Goal: Transaction & Acquisition: Purchase product/service

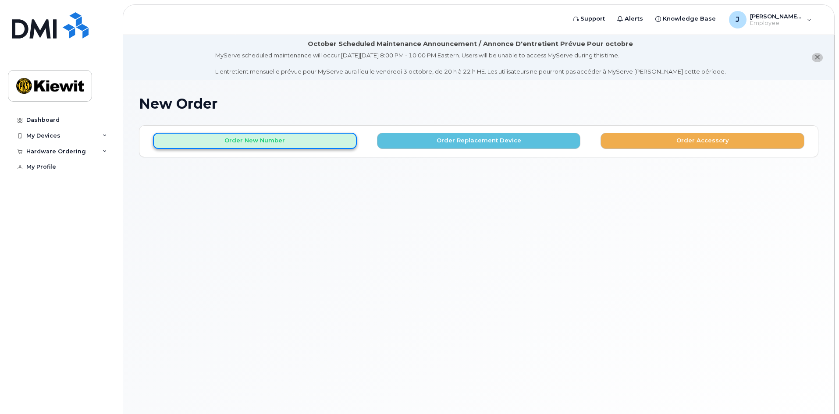
click at [277, 144] on button "Order New Number" at bounding box center [255, 141] width 204 height 16
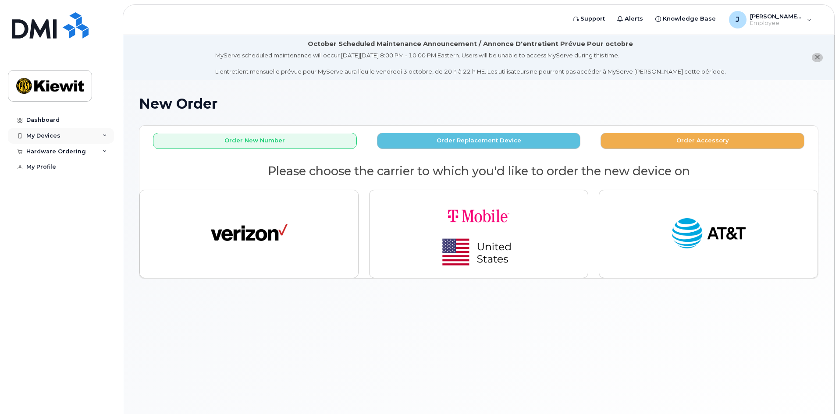
click at [58, 138] on div "My Devices" at bounding box center [43, 135] width 34 height 7
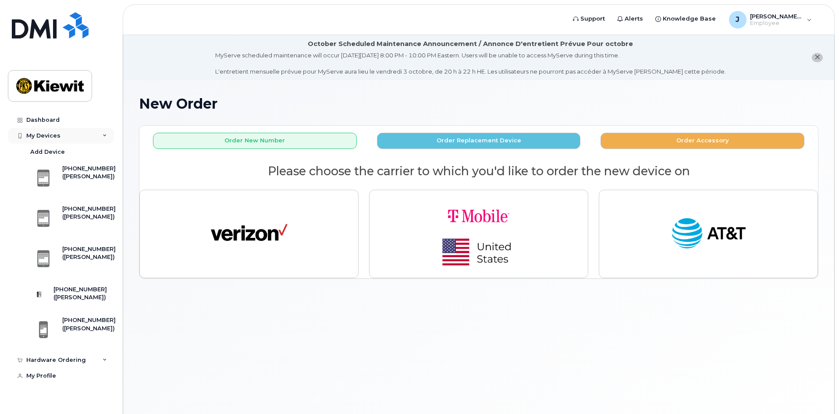
click at [69, 135] on div "My Devices" at bounding box center [61, 136] width 106 height 16
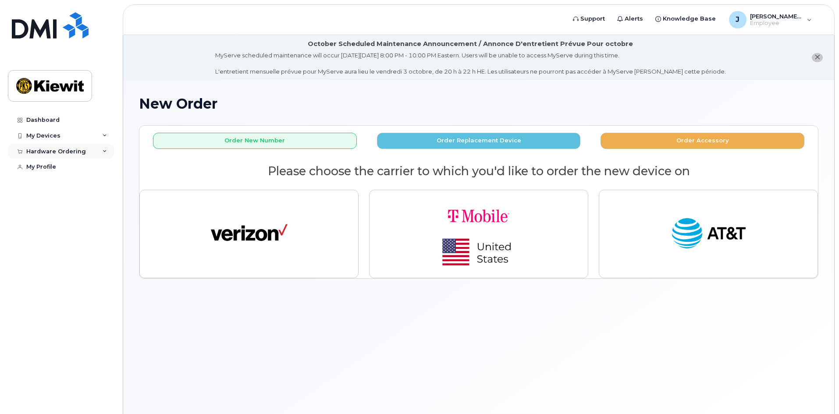
click at [73, 153] on div "Hardware Ordering" at bounding box center [56, 151] width 60 height 7
click at [61, 186] on div "New Order" at bounding box center [46, 184] width 33 height 8
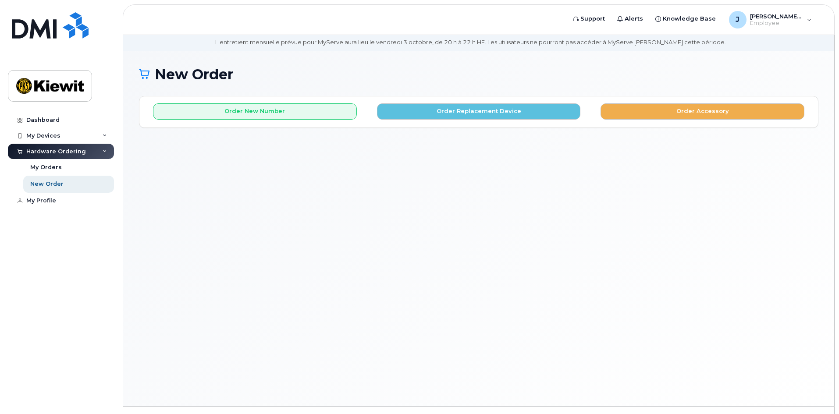
scroll to position [44, 0]
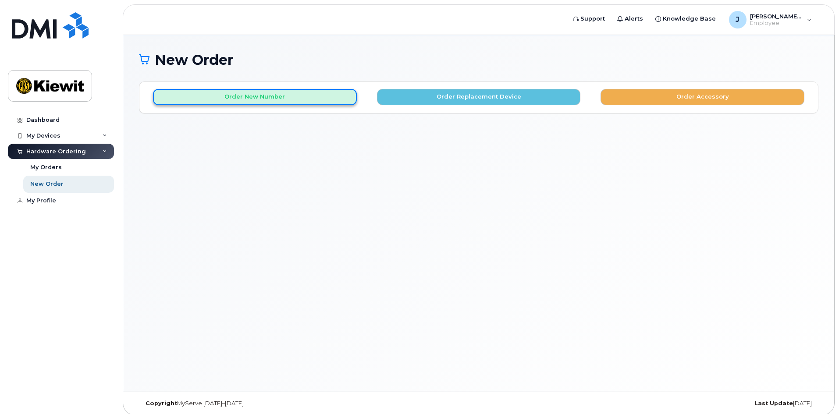
click at [292, 92] on button "Order New Number" at bounding box center [255, 97] width 204 height 16
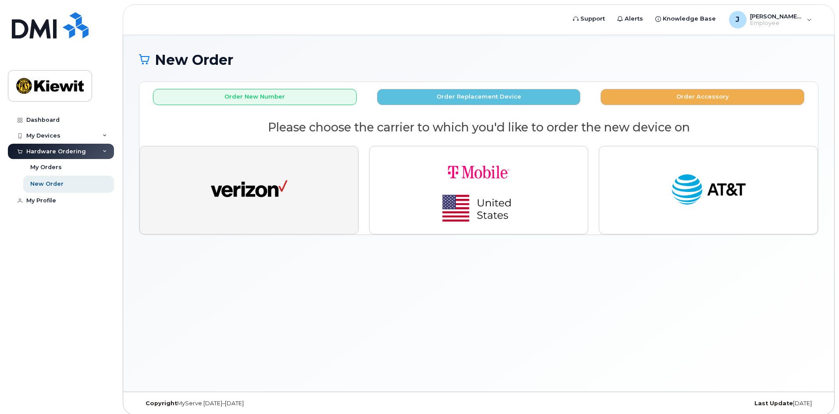
click at [301, 180] on button "button" at bounding box center [248, 190] width 219 height 89
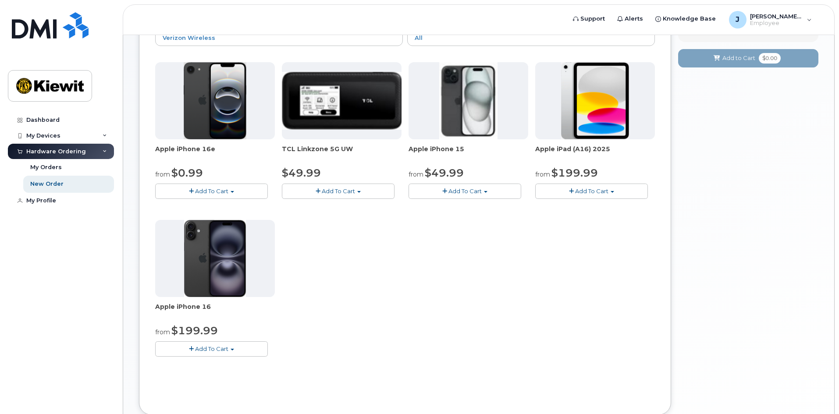
scroll to position [132, 0]
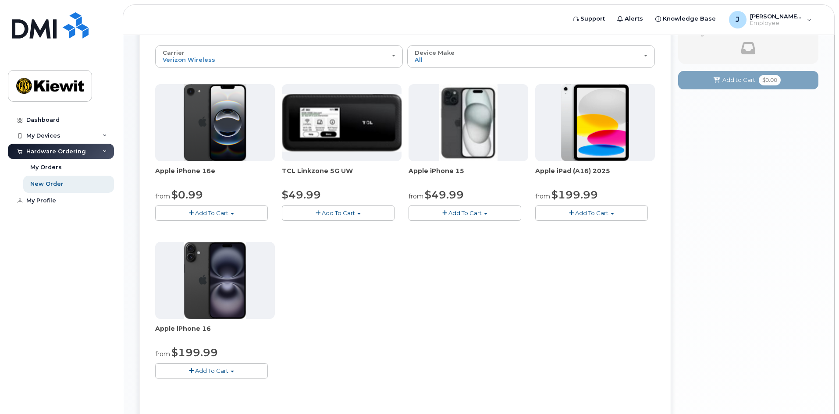
click at [479, 321] on div "Apple iPhone 16e from $0.99 Add To Cart $0.99 - 2 Year Activation (128GB) $599.…" at bounding box center [405, 238] width 500 height 309
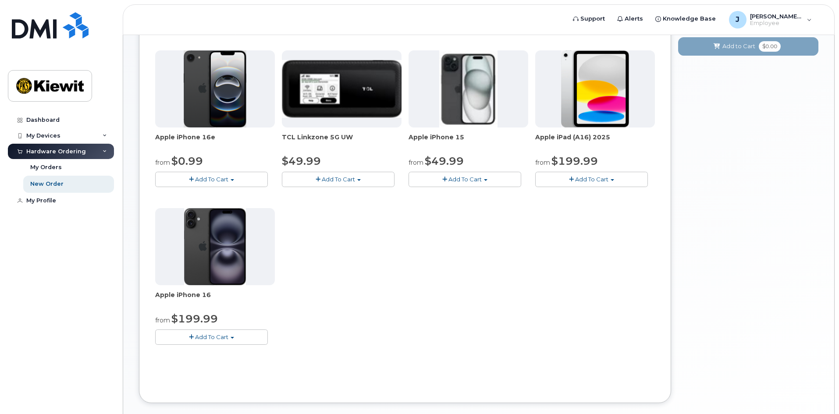
scroll to position [175, 0]
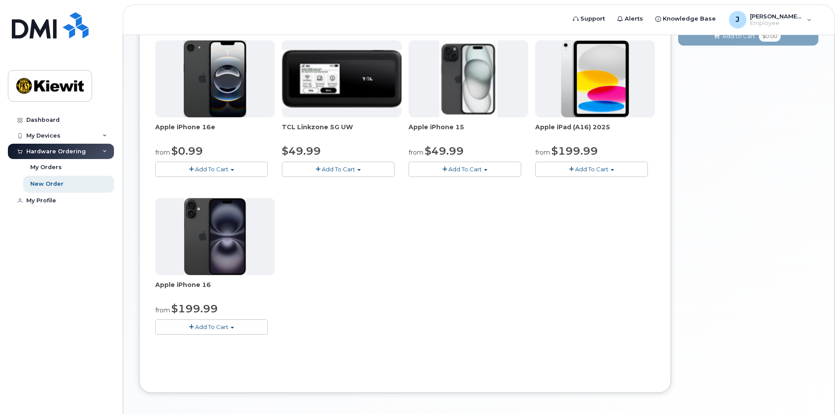
click at [390, 247] on div "Apple iPhone 16e from $0.99 Add To Cart $0.99 - 2 Year Activation (128GB) $599.…" at bounding box center [405, 194] width 500 height 309
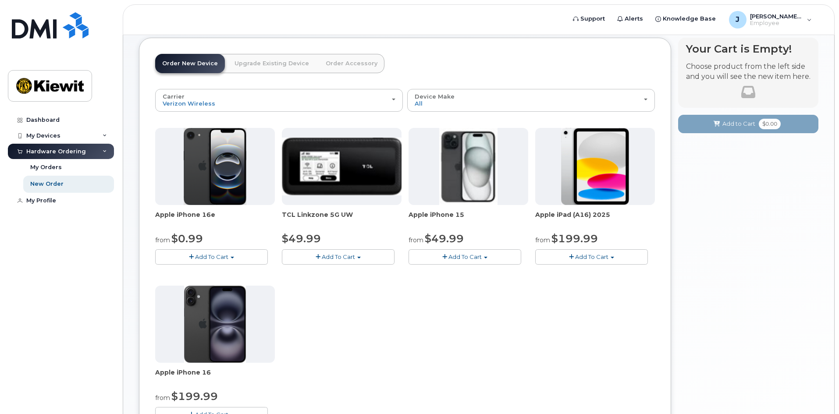
click at [413, 332] on div "Apple iPhone 16e from $0.99 Add To Cart $0.99 - 2 Year Activation (128GB) $599.…" at bounding box center [405, 282] width 500 height 309
click at [189, 237] on span "$0.99" at bounding box center [187, 238] width 32 height 13
click at [191, 213] on span "Apple iPhone 16e" at bounding box center [215, 219] width 120 height 18
click at [193, 256] on span "button" at bounding box center [191, 257] width 5 height 6
click at [260, 275] on link "$0.99 - 2 Year Activation (128GB)" at bounding box center [213, 273] width 113 height 11
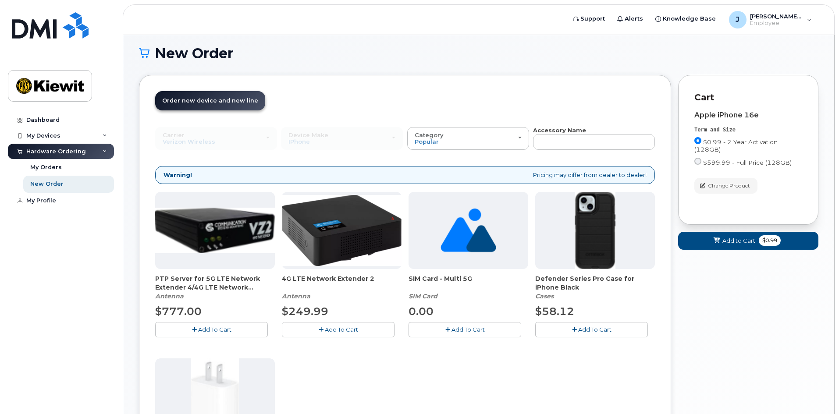
scroll to position [50, 0]
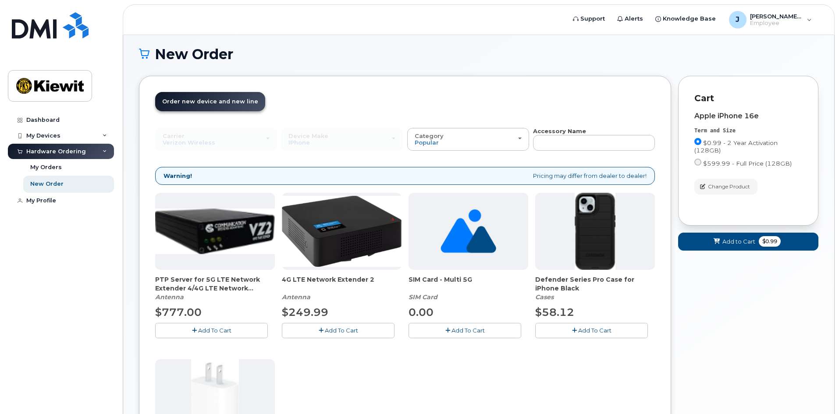
click at [346, 77] on div "Order New Device Upgrade Existing Device Order Accessory Order new device and n…" at bounding box center [405, 327] width 532 height 502
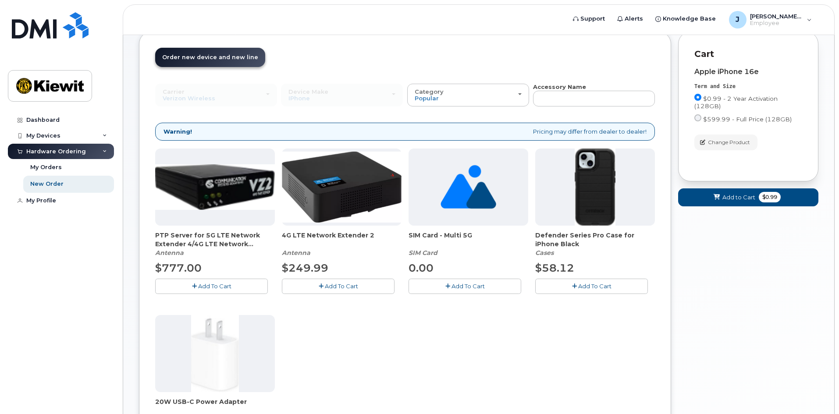
scroll to position [93, 0]
click at [725, 199] on span "Add to Cart" at bounding box center [738, 198] width 33 height 8
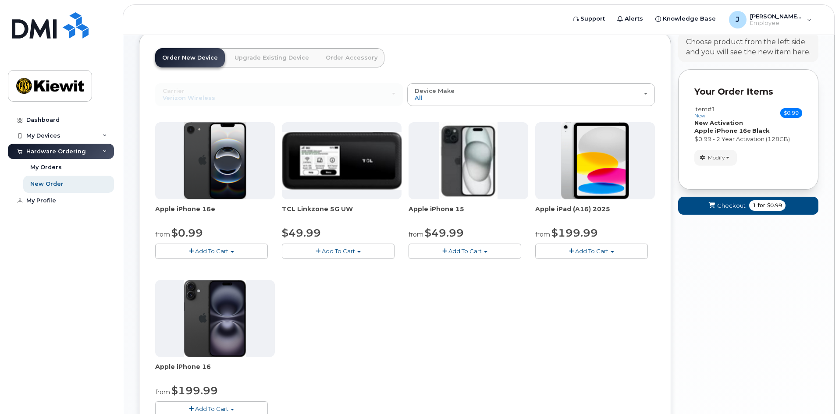
click at [626, 334] on div "Apple iPhone 16e from $0.99 Add To Cart $0.99 - 2 Year Activation (128GB) $599.…" at bounding box center [405, 276] width 500 height 309
click at [599, 317] on div "Apple iPhone 16e from $0.99 Add To Cart $0.99 - 2 Year Activation (128GB) $599.…" at bounding box center [405, 276] width 500 height 309
click at [476, 58] on header "Order New Device Upgrade Existing Device Order Accessory Order new device and n…" at bounding box center [405, 65] width 500 height 35
click at [639, 337] on div "Apple iPhone 16e from $0.99 Add To Cart $0.99 - 2 Year Activation (128GB) $599.…" at bounding box center [405, 276] width 500 height 309
click at [629, 320] on div "Apple iPhone 16e from $0.99 Add To Cart $0.99 - 2 Year Activation (128GB) $599.…" at bounding box center [405, 276] width 500 height 309
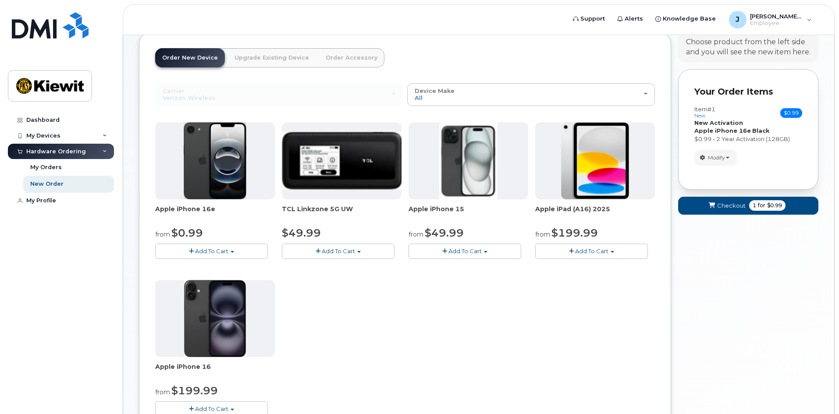
click at [600, 280] on div "Apple iPhone 16e from $0.99 Add To Cart $0.99 - 2 Year Activation (128GB) $599.…" at bounding box center [405, 276] width 500 height 309
click at [596, 254] on span "Add To Cart" at bounding box center [591, 251] width 33 height 7
click at [606, 268] on link "$199.99 - 2 Year Activation (128GB)" at bounding box center [597, 267] width 121 height 11
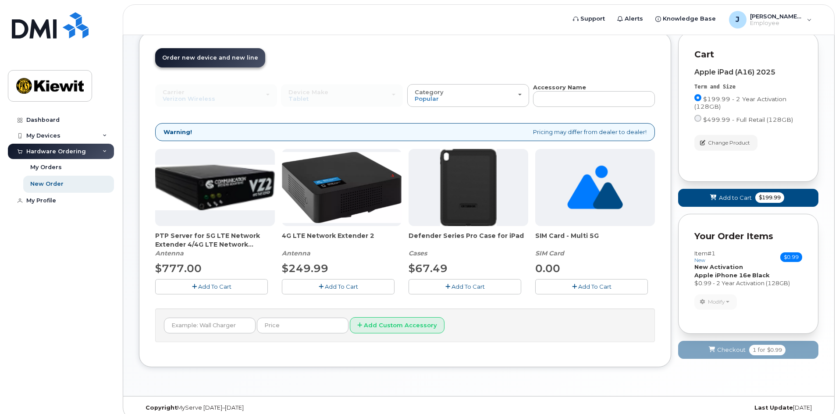
click at [797, 309] on div "Modify change order only accessories Remove" at bounding box center [748, 302] width 108 height 15
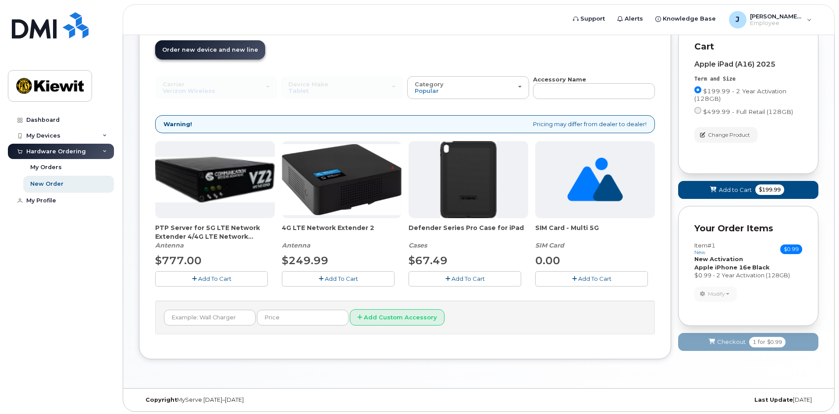
scroll to position [103, 0]
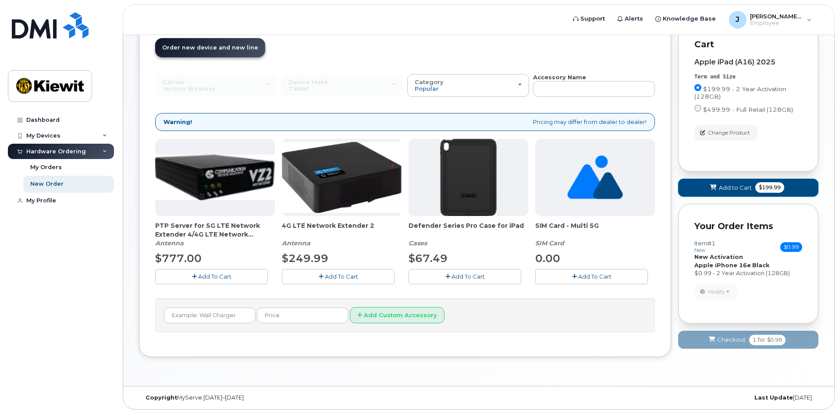
click at [747, 187] on span "Add to Cart" at bounding box center [735, 188] width 33 height 8
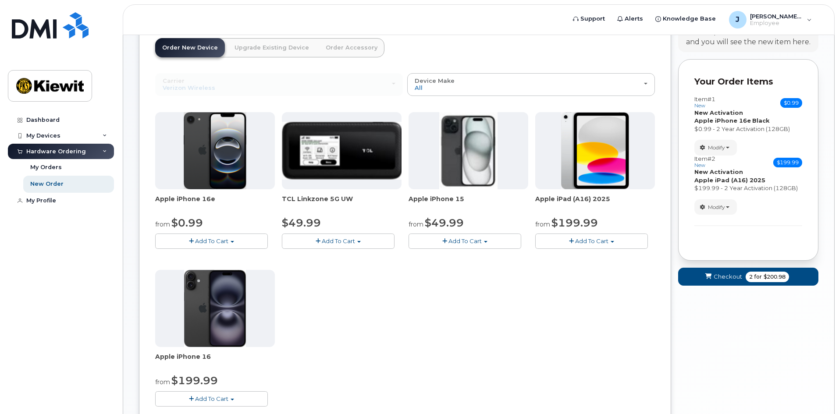
click at [614, 295] on div "Apple iPhone 16e from $0.99 Add To Cart $0.99 - 2 Year Activation (128GB) $599.…" at bounding box center [405, 266] width 500 height 309
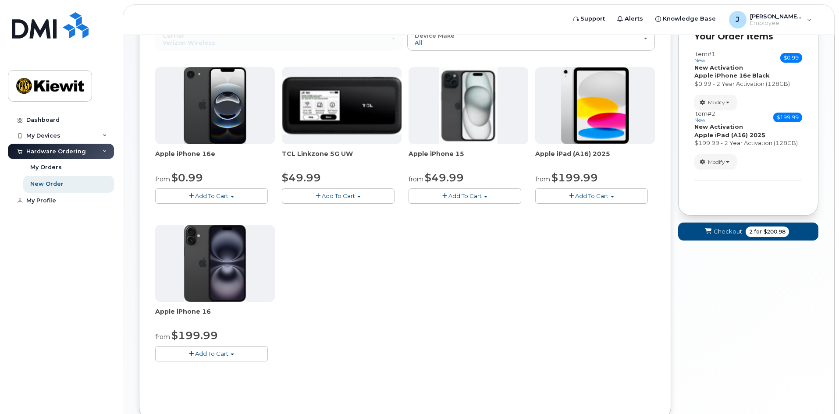
scroll to position [211, 0]
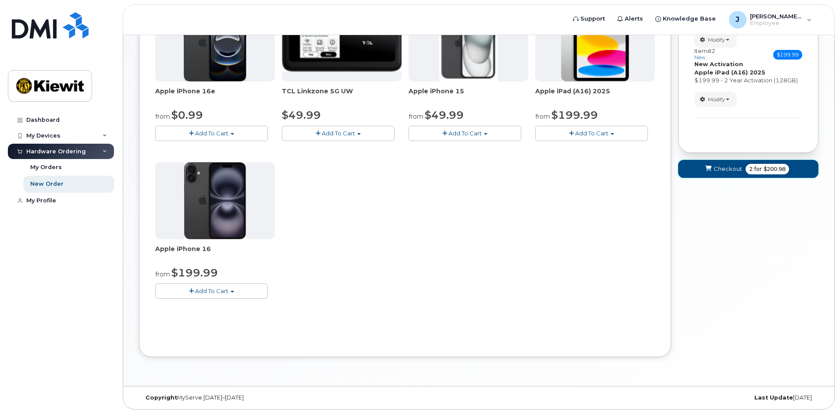
click at [722, 173] on span "Checkout" at bounding box center [728, 169] width 28 height 8
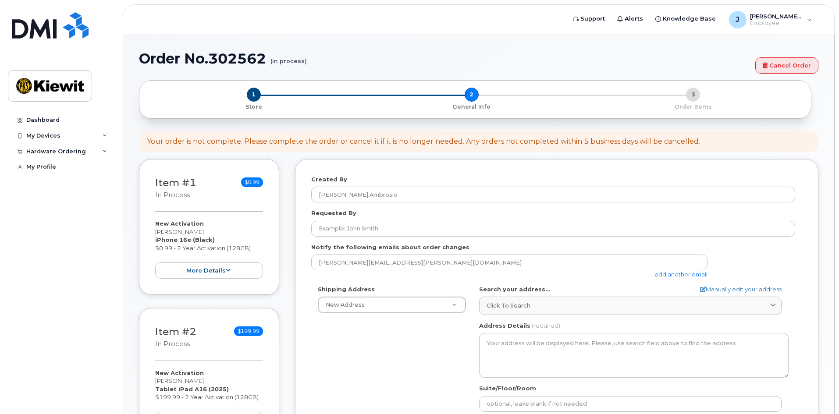
select select
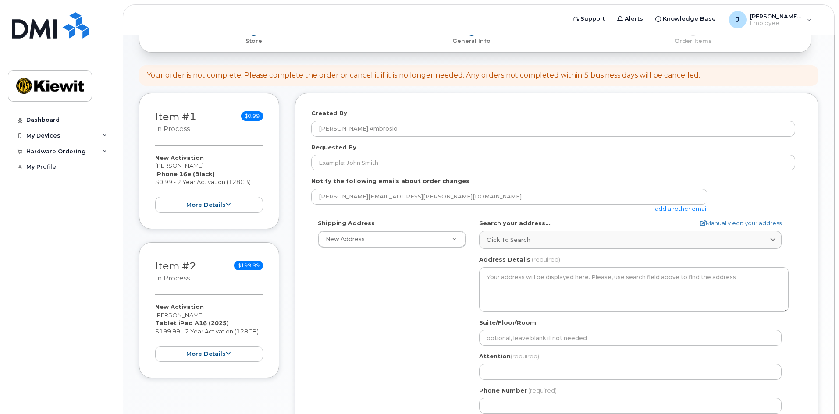
scroll to position [132, 0]
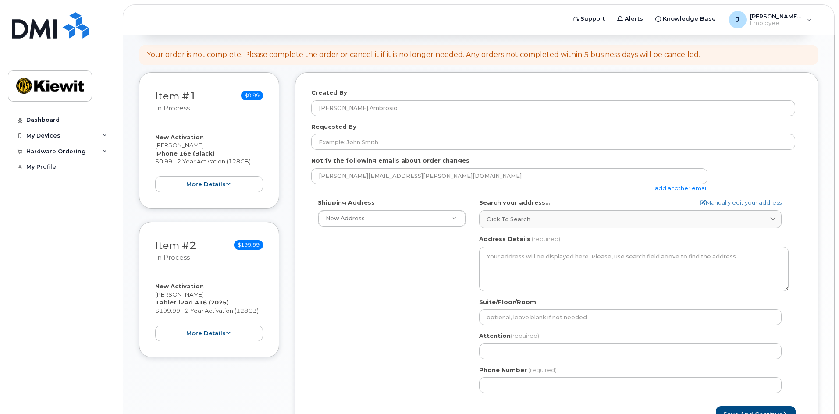
click at [818, 171] on div "Created By Jared.Ambrosio Requested By Notify the following emails about order …" at bounding box center [556, 255] width 523 height 366
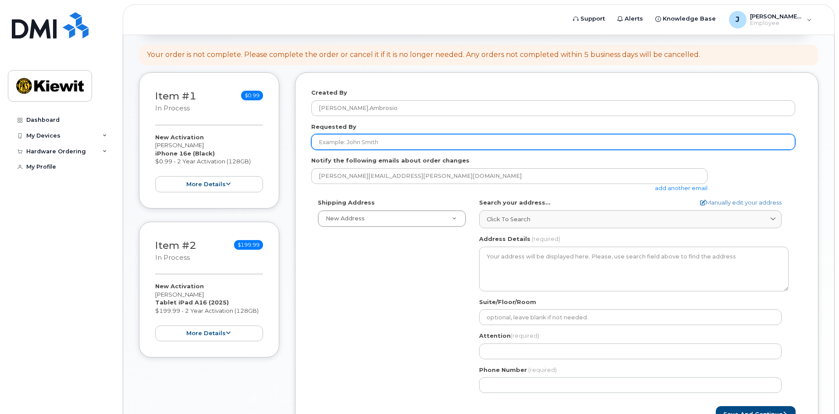
click at [395, 142] on input "Requested By" at bounding box center [553, 142] width 484 height 16
type input "Jared Ambrosio"
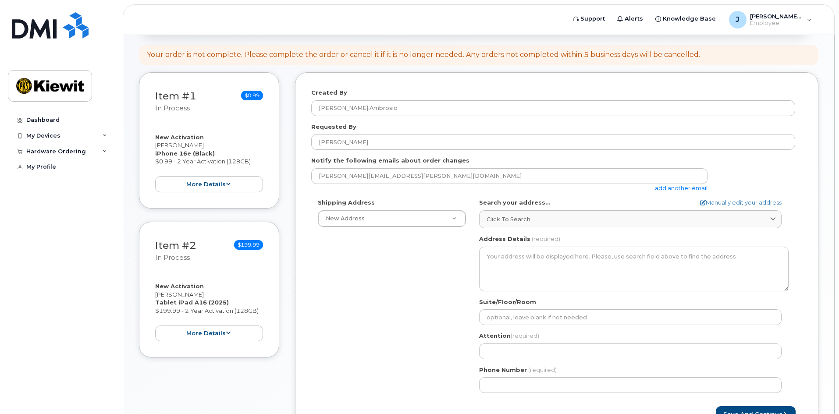
drag, startPoint x: 423, startPoint y: 316, endPoint x: 440, endPoint y: 234, distance: 83.8
click at [425, 309] on div "Shipping Address New Address New Address 12550 Sagehen Creek Road AB Search you…" at bounding box center [553, 299] width 484 height 201
click at [727, 199] on link "Manually edit your address" at bounding box center [741, 203] width 82 height 8
select select
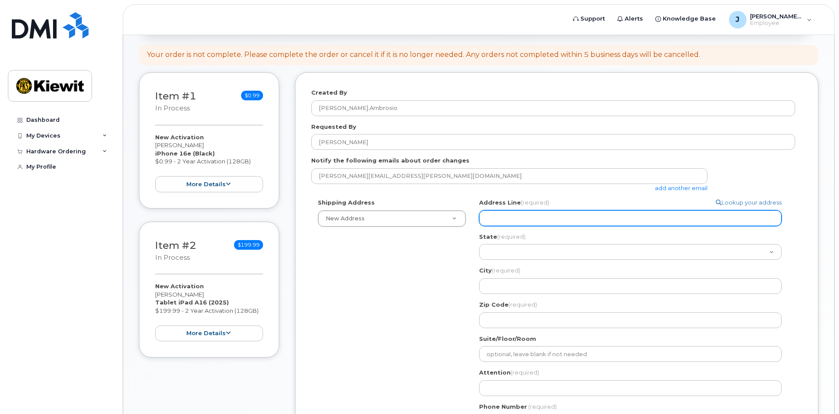
click at [605, 224] on input "Address Line (required)" at bounding box center [630, 218] width 302 height 16
type input "12550 Sagehen Creek Road"
select select
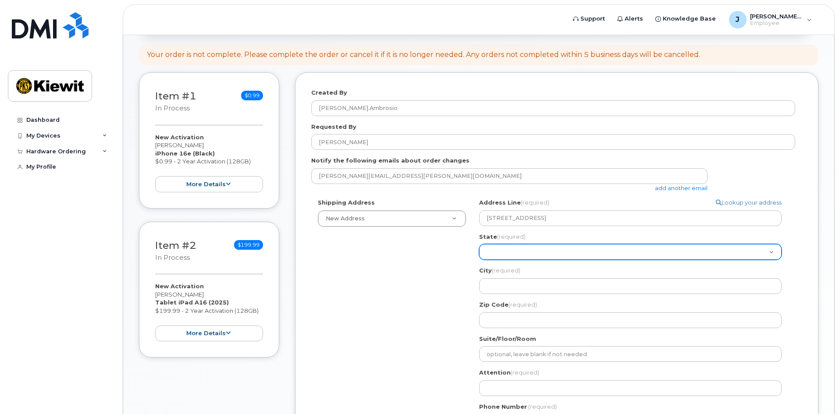
click at [569, 250] on select "Alabama Alaska American Samoa Arizona Arkansas California Colorado Connecticut …" at bounding box center [630, 252] width 302 height 16
select select "NV"
click at [479, 244] on select "Alabama Alaska American Samoa Arizona Arkansas California Colorado Connecticut …" at bounding box center [630, 252] width 302 height 16
select select
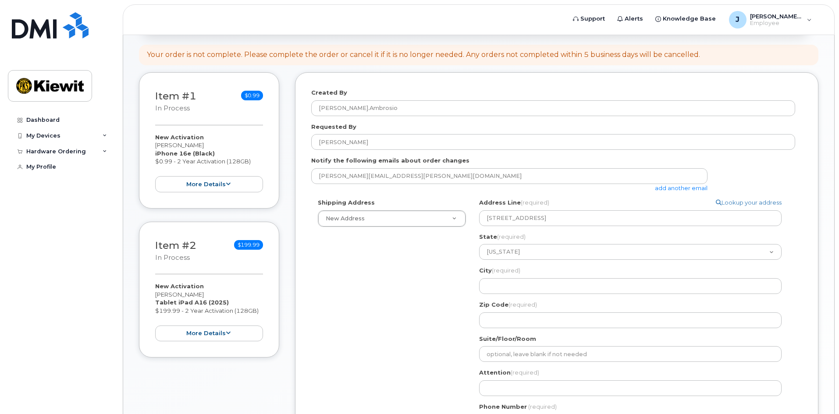
click at [426, 291] on div "Shipping Address New Address New Address 12550 Sagehen Creek Road NV Search you…" at bounding box center [553, 318] width 484 height 238
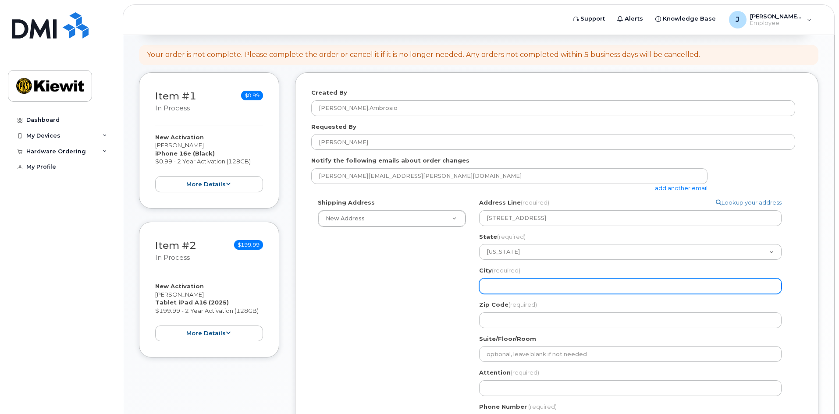
click at [498, 292] on input "City (required)" at bounding box center [630, 286] width 302 height 16
type input "Fernley"
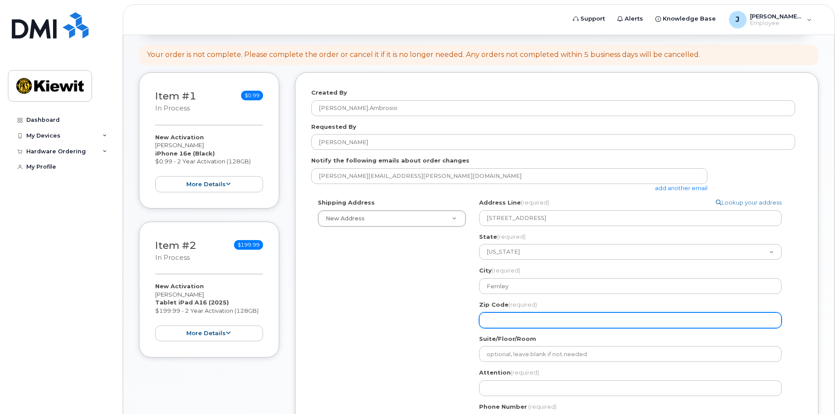
click at [534, 323] on input "Zip Code (required)" at bounding box center [630, 321] width 302 height 16
select select
type input "8"
select select
type input "89"
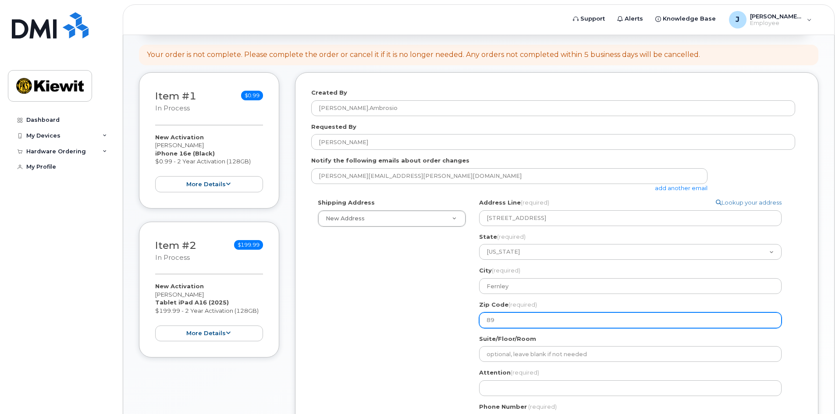
select select
type input "894"
select select
type input "8940"
select select
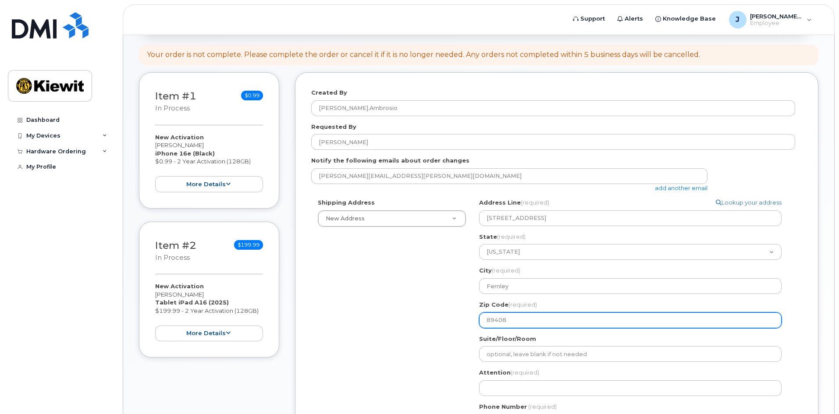
type input "89408"
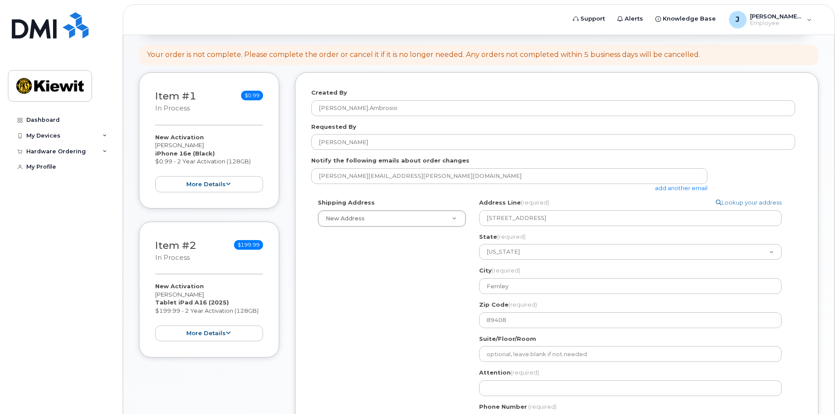
click at [357, 306] on div "Shipping Address New Address New Address 12550 Sagehen Creek Road NV Fernley Se…" at bounding box center [553, 318] width 484 height 238
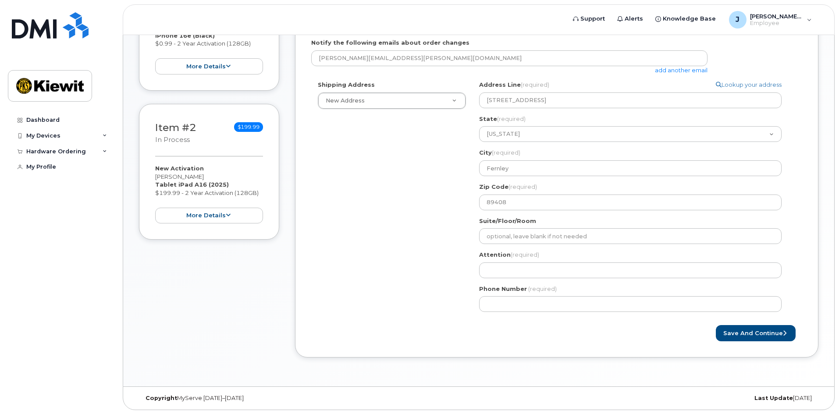
scroll to position [250, 0]
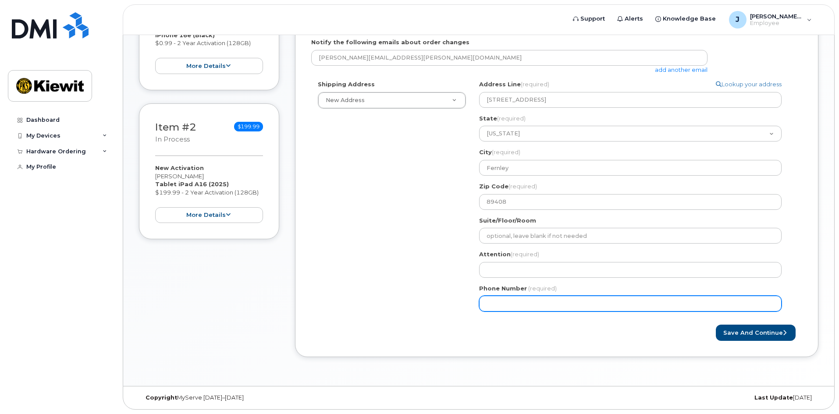
click at [529, 299] on input "Phone Number" at bounding box center [630, 304] width 302 height 16
type input "8"
type input "510685839"
select select
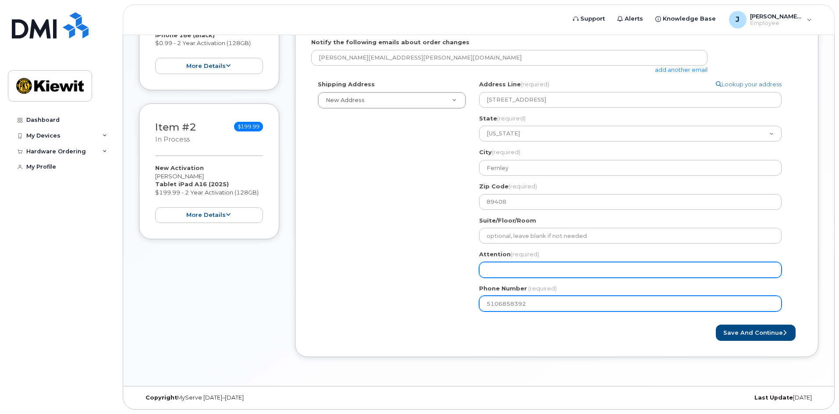
type input "5106858392"
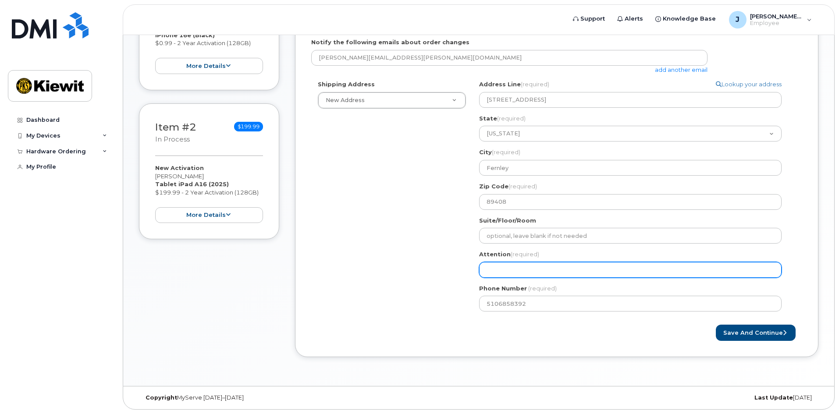
click at [535, 266] on input "Attention (required)" at bounding box center [630, 270] width 302 height 16
type input "Jared Ambrosio"
select select
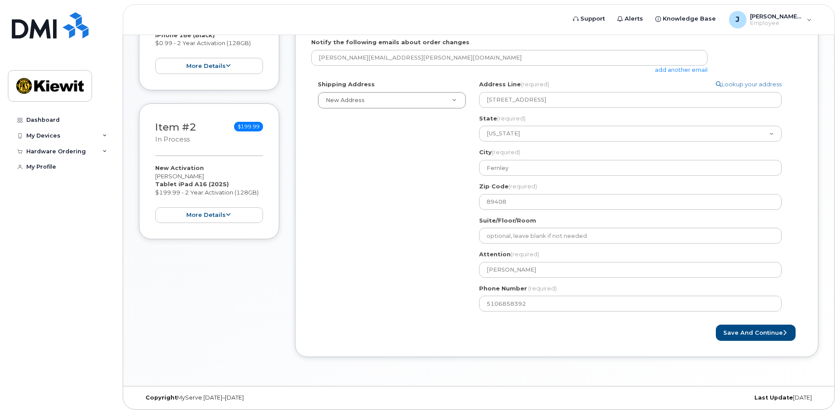
click at [405, 274] on div "Shipping Address New Address New Address 12550 Sagehen Creek Road NV Fernley Se…" at bounding box center [553, 199] width 484 height 238
click at [779, 336] on button "Save and Continue" at bounding box center [756, 333] width 80 height 16
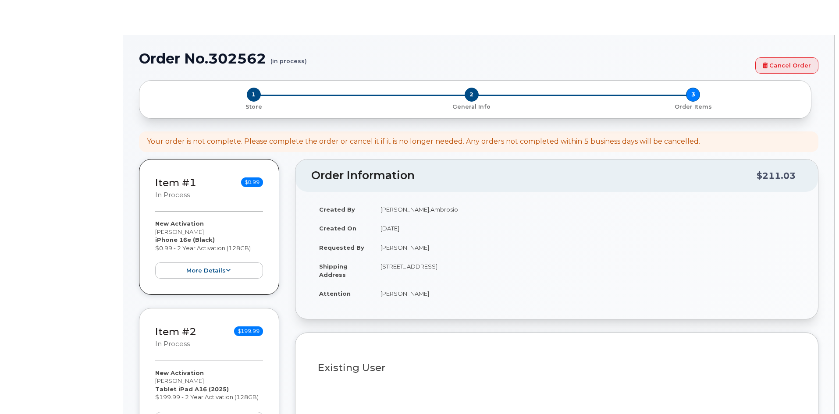
select select
type input "12550 (Newburgh, NY)"
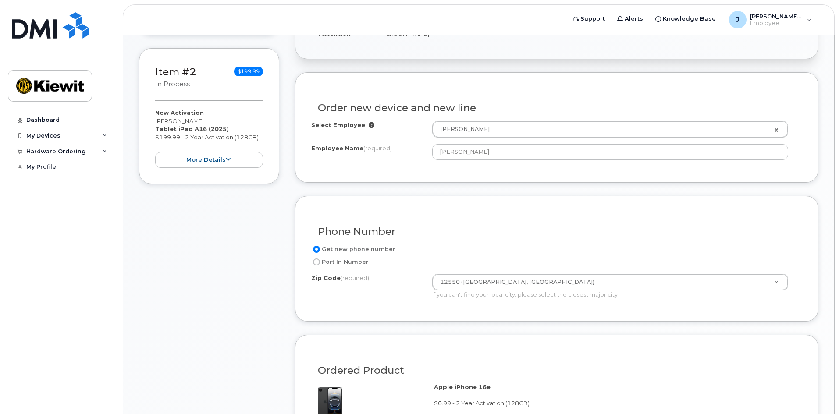
scroll to position [308, 0]
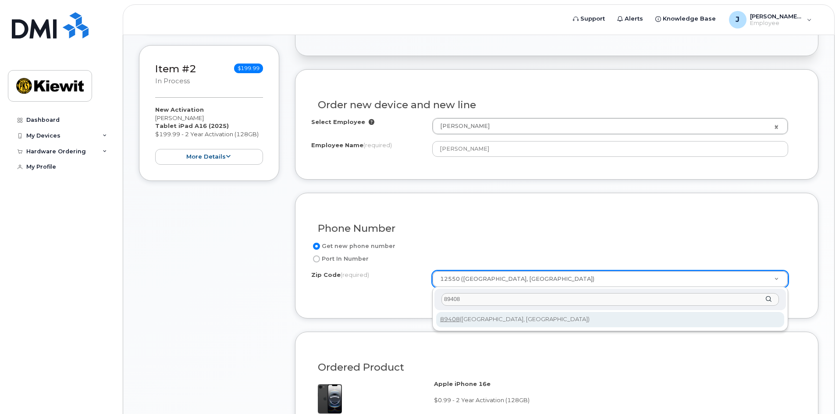
type input "89408"
type input "89408 (Fernley, NV)"
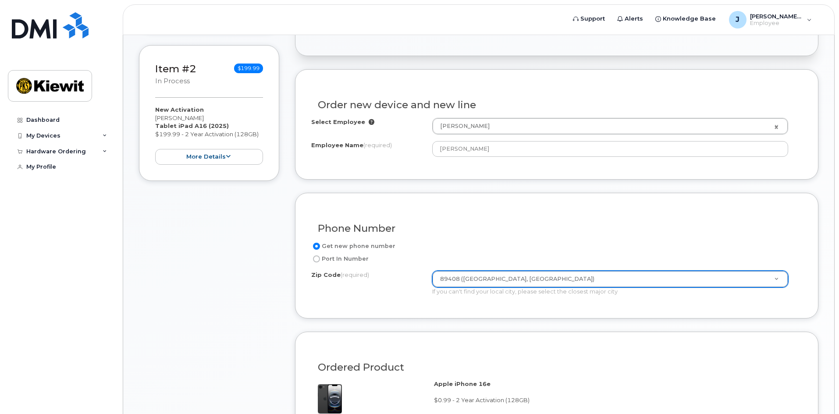
click at [532, 238] on div "Phone Number" at bounding box center [556, 225] width 491 height 32
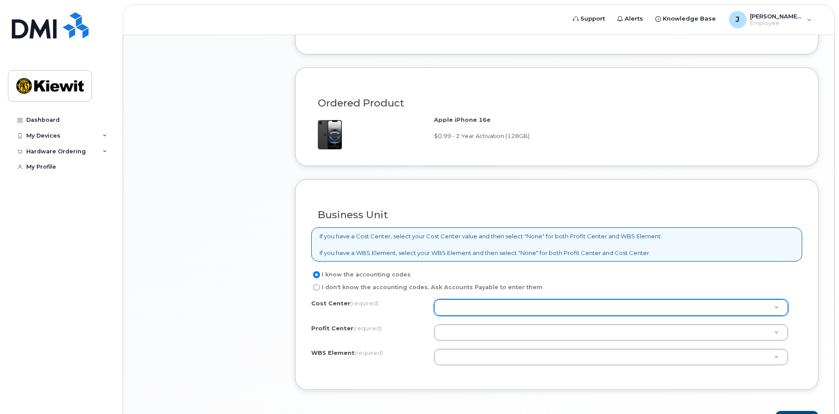
scroll to position [629, 0]
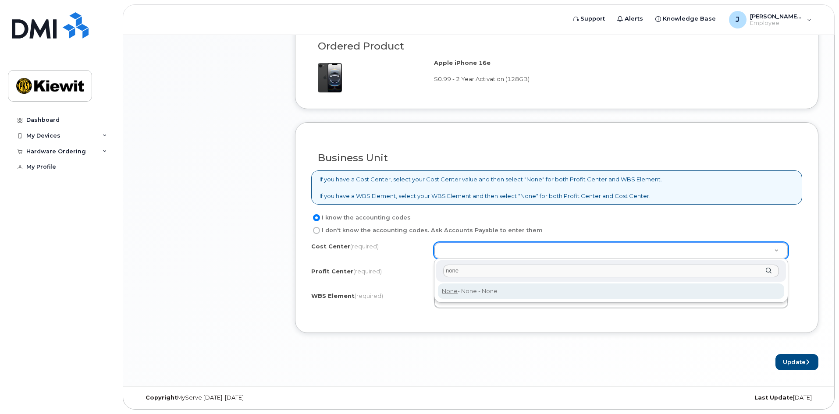
type input "none"
type input "None"
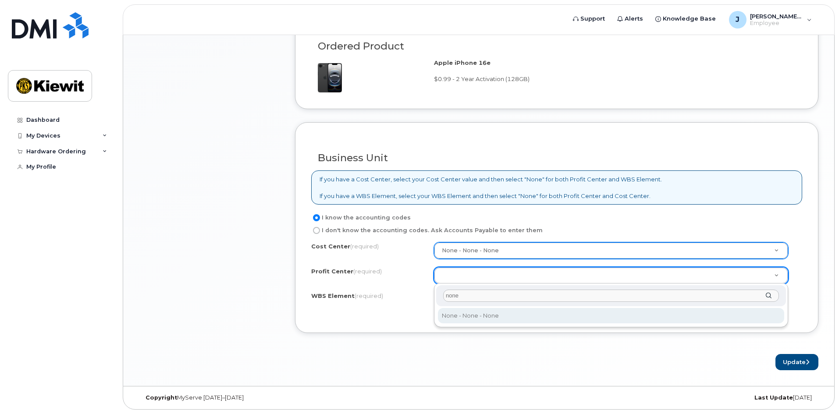
type input "none"
select select "None"
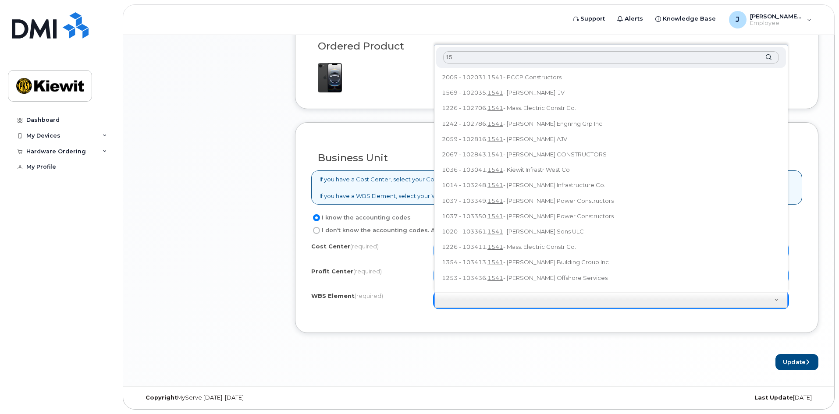
type input "1"
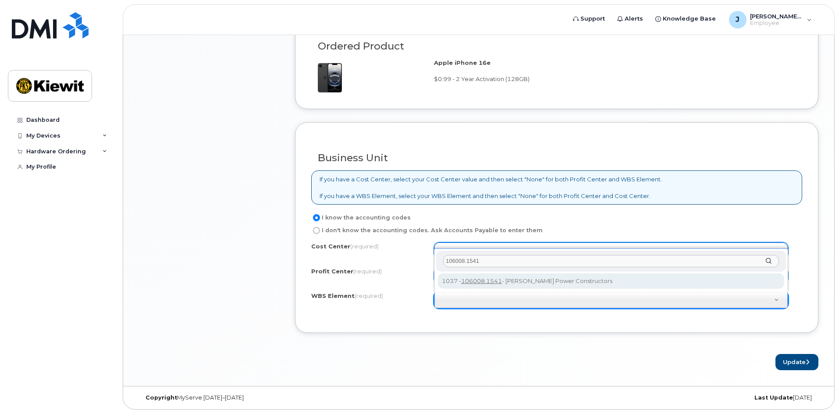
type input "106008.1541"
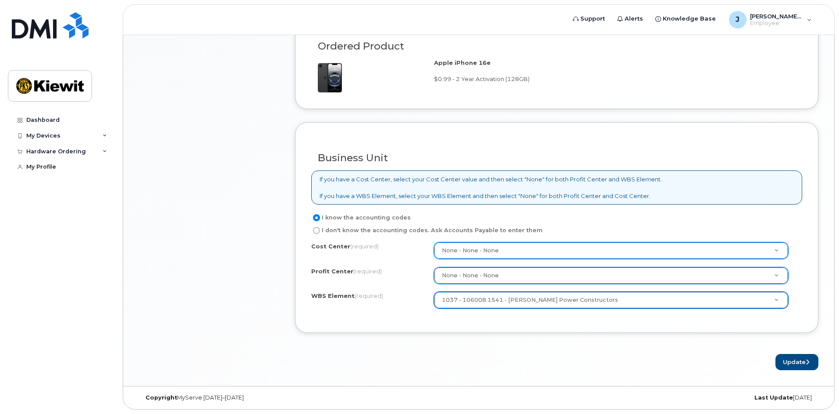
drag, startPoint x: 541, startPoint y: 356, endPoint x: 569, endPoint y: 353, distance: 27.7
click at [542, 356] on div "Update" at bounding box center [556, 362] width 523 height 16
click at [57, 155] on div "Hardware Ordering" at bounding box center [56, 151] width 60 height 7
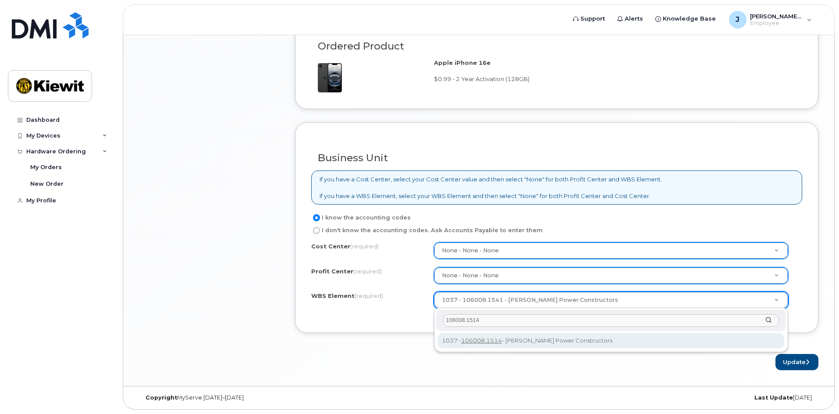
type input "106008.1514"
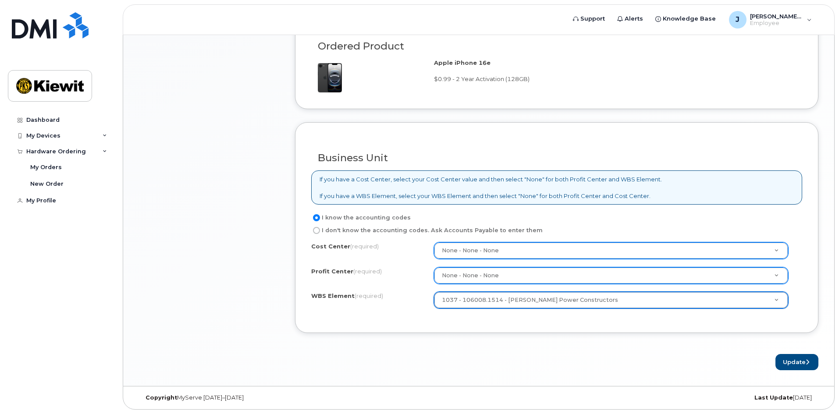
click at [619, 352] on form "Existing User Additional cost to upgrading the device Selected device is Eligib…" at bounding box center [556, 59] width 523 height 622
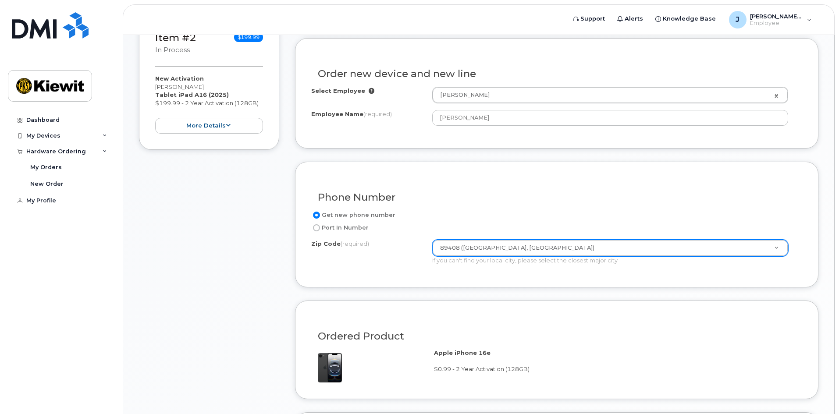
scroll to position [103, 0]
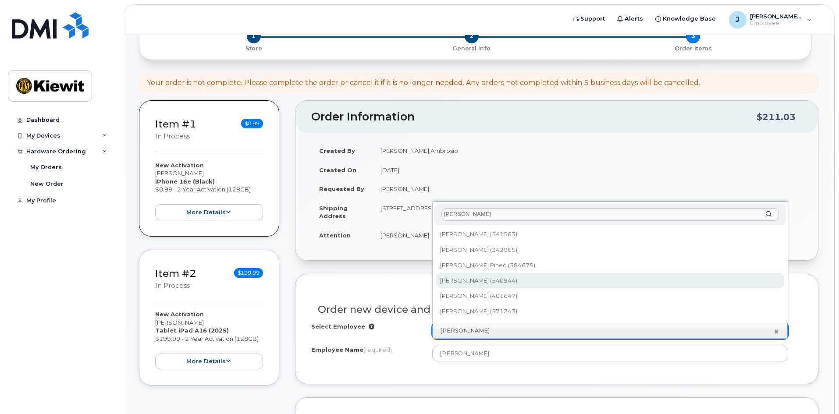
type input "gumaro"
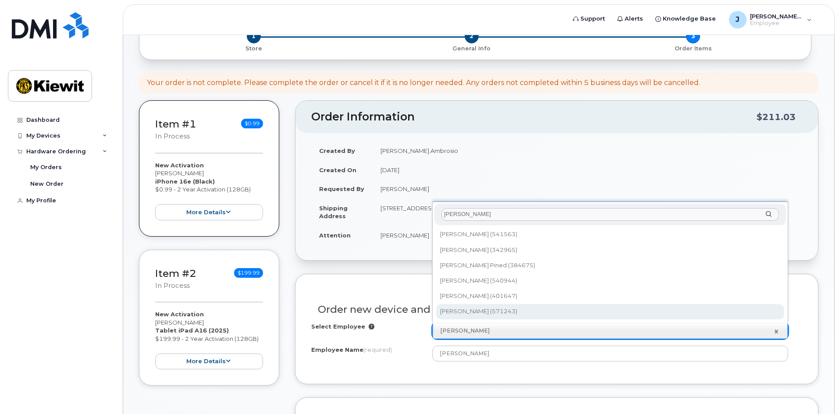
type input "2435827"
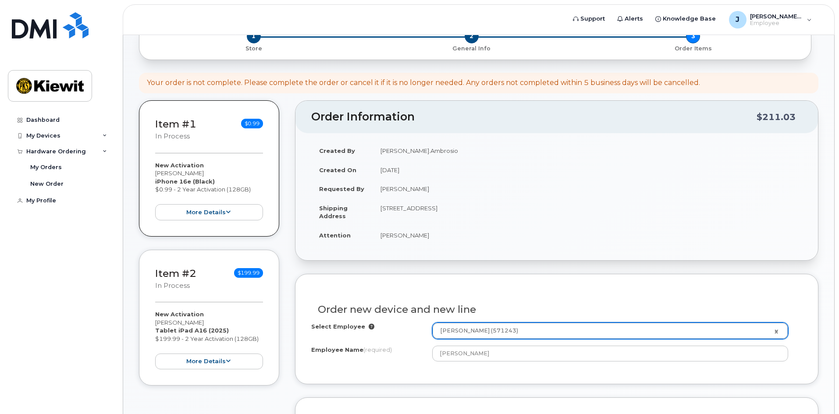
type input "[PERSON_NAME]"
type input "[STREET_ADDRESS]"
select select
type input "12550 ([GEOGRAPHIC_DATA], [GEOGRAPHIC_DATA])"
click at [553, 291] on div "Order new device and new line" at bounding box center [556, 306] width 491 height 32
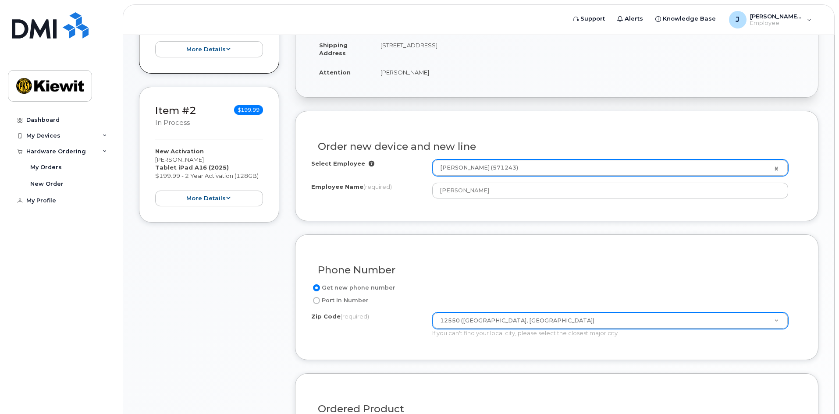
scroll to position [351, 0]
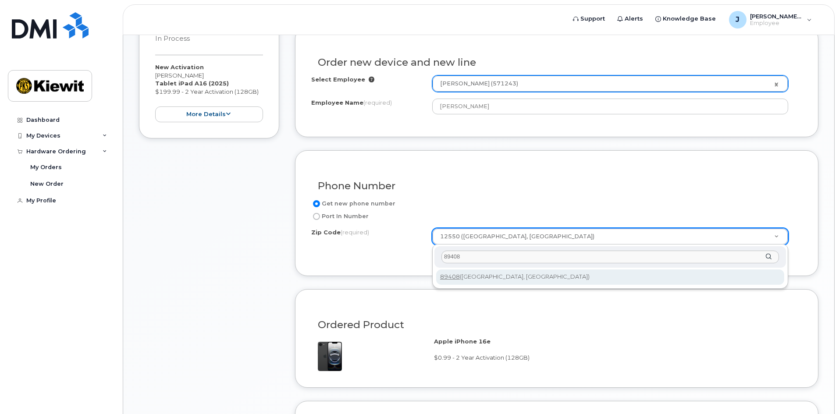
type input "89408"
type input "89408 ([GEOGRAPHIC_DATA], [GEOGRAPHIC_DATA])"
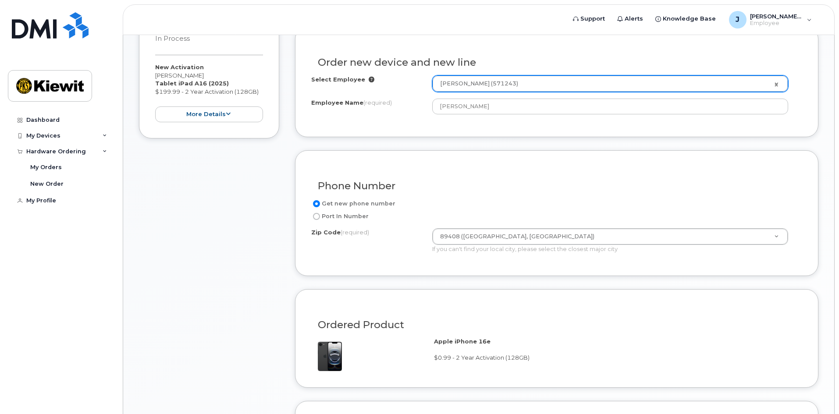
click at [510, 177] on div "Phone Number" at bounding box center [556, 183] width 491 height 32
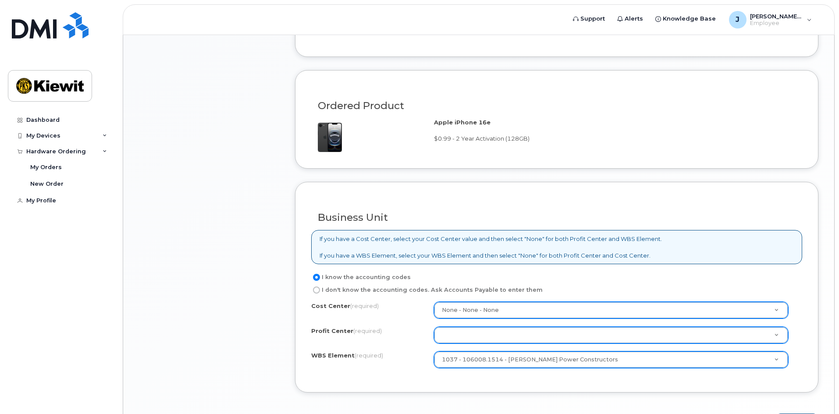
scroll to position [629, 0]
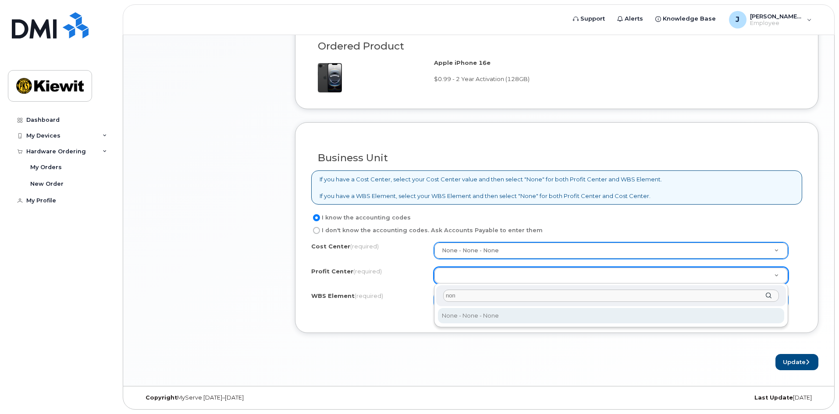
type input "non"
select select "None"
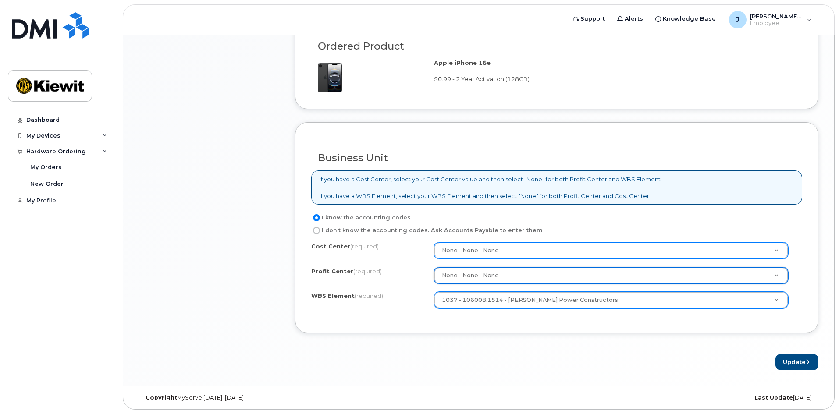
click at [571, 346] on form "Existing User Additional cost to upgrading the device Selected device is Eligib…" at bounding box center [556, 59] width 523 height 622
click at [782, 366] on button "Update" at bounding box center [796, 362] width 43 height 16
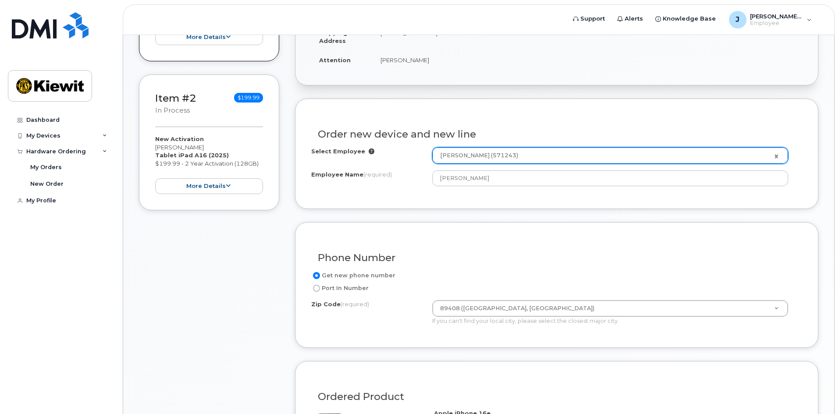
scroll to position [147, 0]
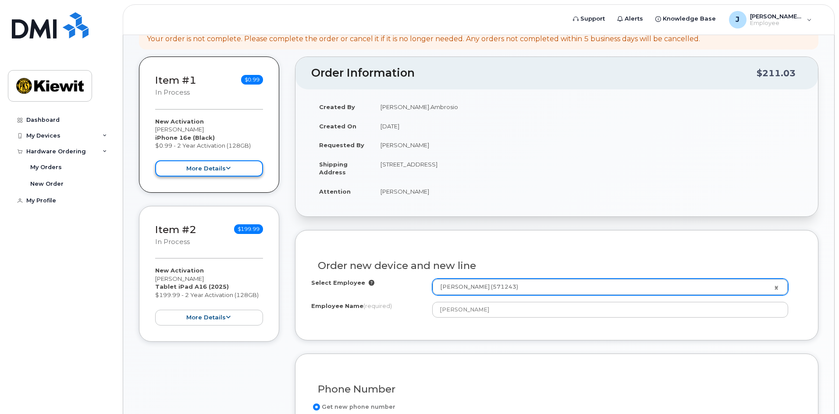
click at [241, 169] on button "more details" at bounding box center [209, 168] width 108 height 16
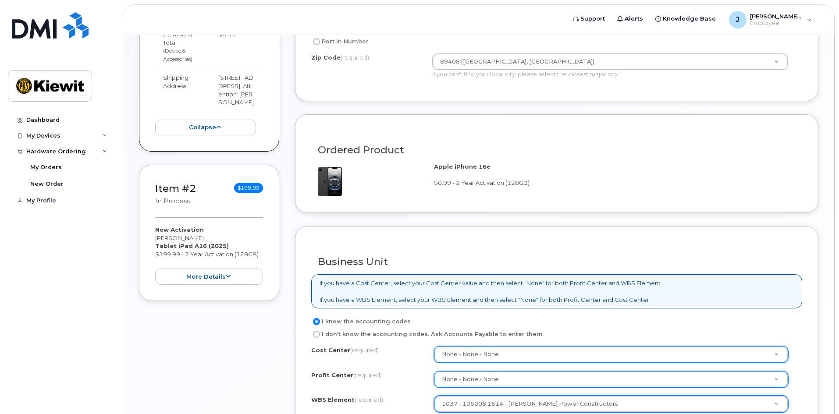
scroll to position [526, 0]
click at [237, 281] on button "more details" at bounding box center [209, 276] width 108 height 16
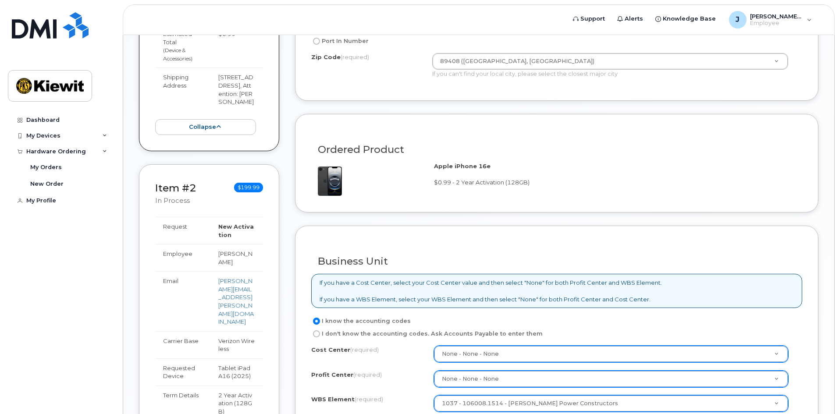
scroll to position [701, 0]
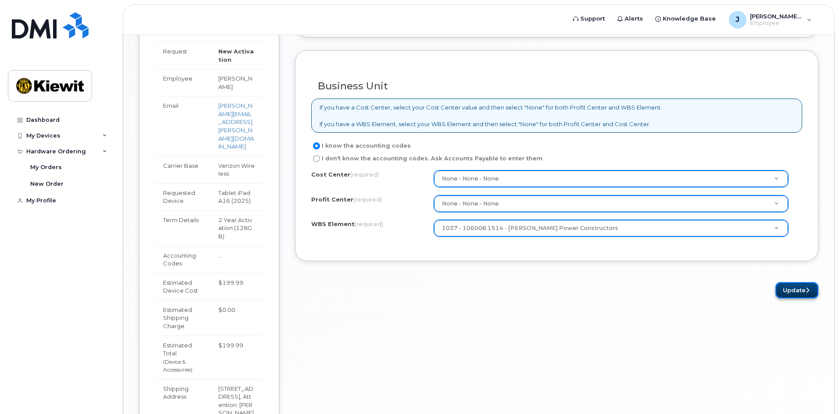
click at [799, 293] on button "Update" at bounding box center [796, 290] width 43 height 16
click at [537, 295] on div "Update" at bounding box center [556, 290] width 523 height 16
click at [427, 159] on label "I don't know the accounting codes. Ask Accounts Payable to enter them" at bounding box center [426, 158] width 231 height 11
click at [320, 159] on input "I don't know the accounting codes. Ask Accounts Payable to enter them" at bounding box center [316, 158] width 7 height 7
radio input "true"
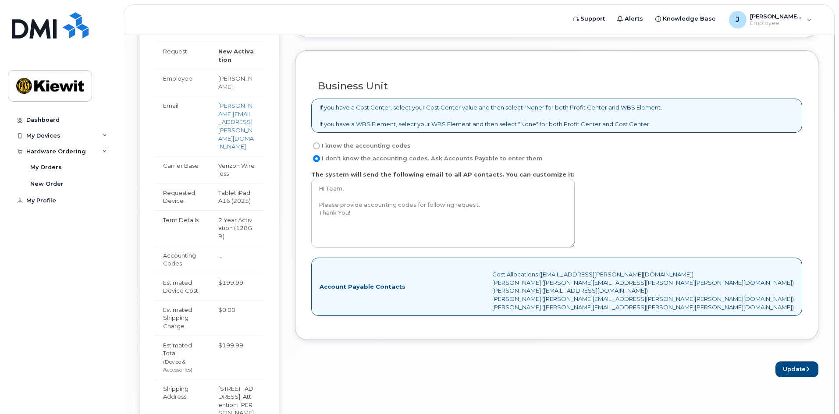
click at [370, 146] on label "I know the accounting codes" at bounding box center [361, 146] width 100 height 11
click at [320, 146] on input "I know the accounting codes" at bounding box center [316, 145] width 7 height 7
radio input "true"
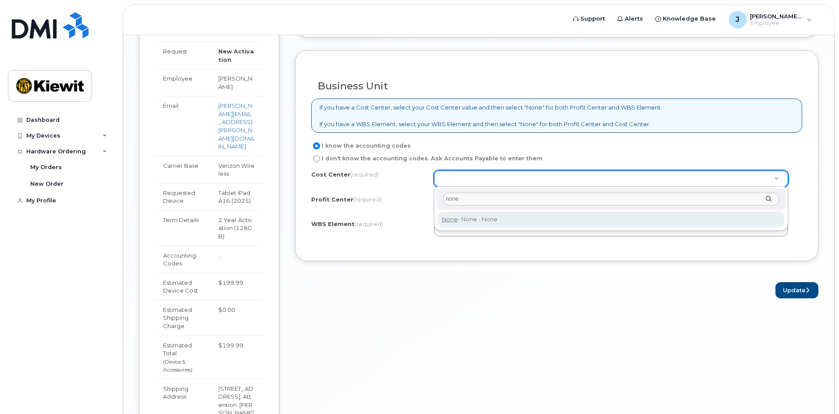
type input "none"
click at [478, 230] on div "none None - None - None" at bounding box center [611, 209] width 354 height 44
type input "None"
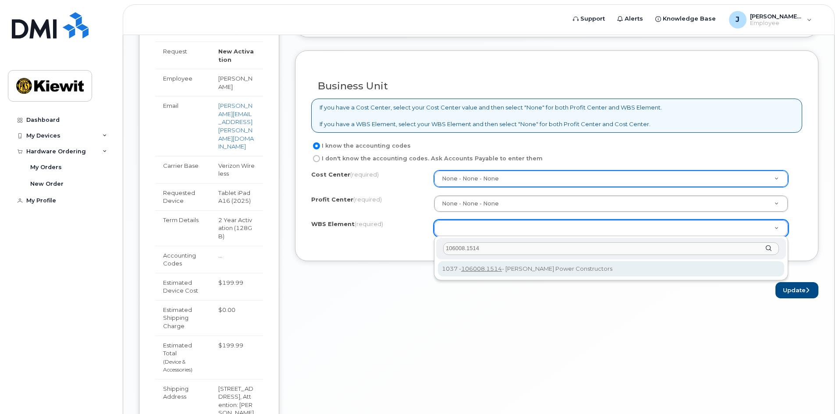
type input "106008.1514"
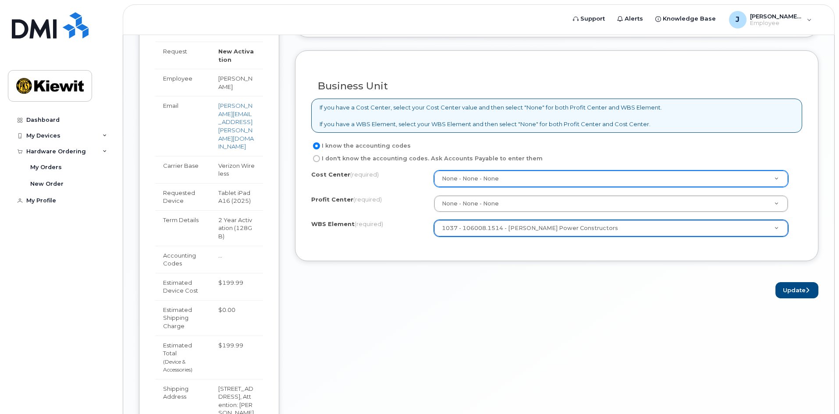
click at [800, 288] on button "Update" at bounding box center [796, 290] width 43 height 16
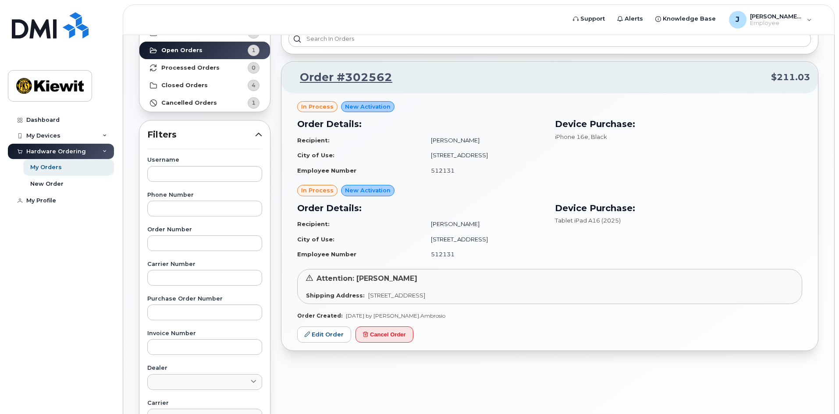
scroll to position [44, 0]
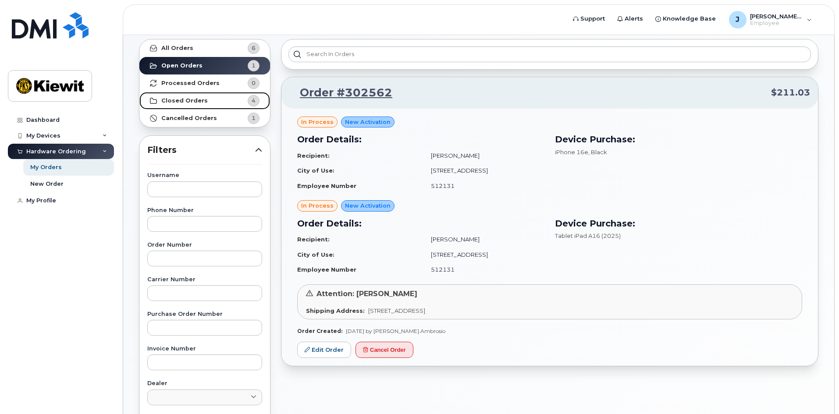
click at [198, 101] on strong "Closed Orders" at bounding box center [184, 100] width 46 height 7
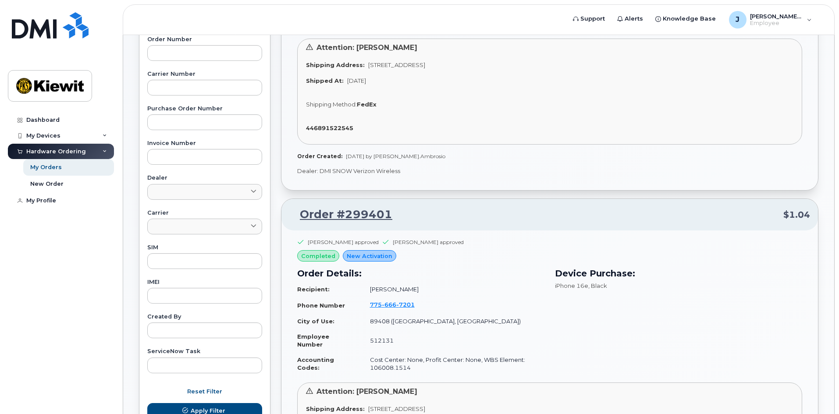
scroll to position [263, 0]
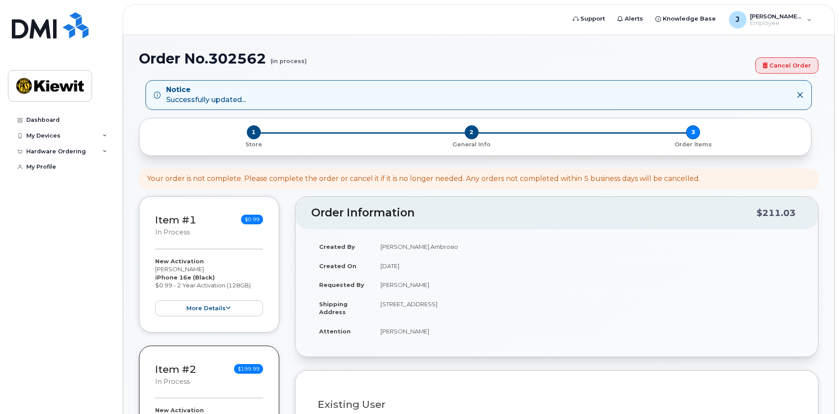
select select
type input "12550 ([GEOGRAPHIC_DATA], [GEOGRAPHIC_DATA])"
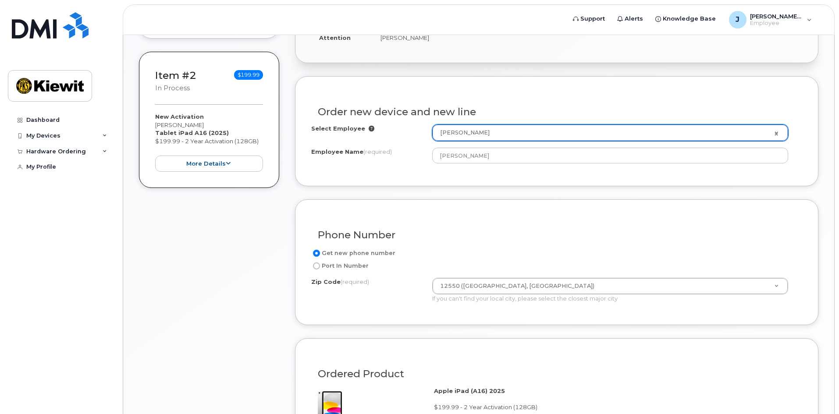
scroll to position [351, 0]
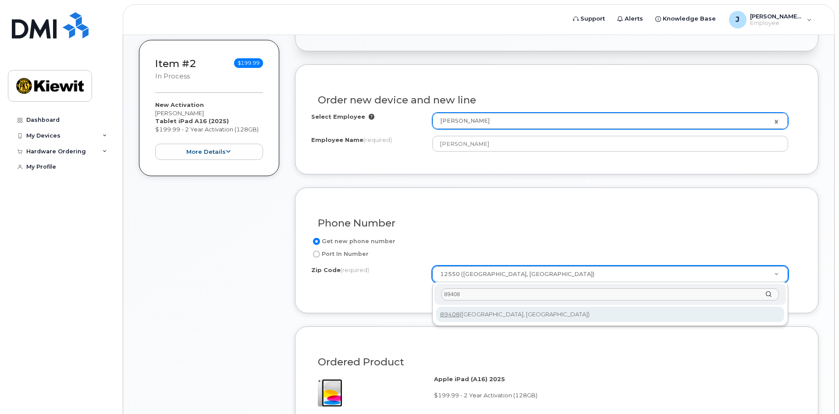
type input "89408"
type input "89408 (Fernley, NV)"
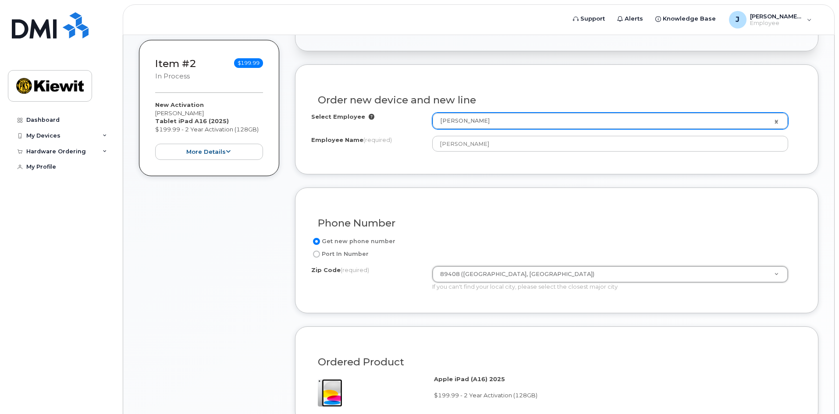
click at [513, 230] on div "Phone Number" at bounding box center [556, 220] width 491 height 32
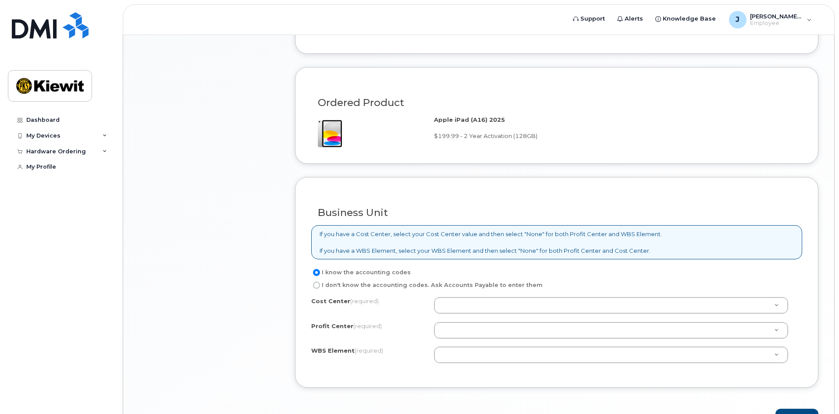
scroll to position [658, 0]
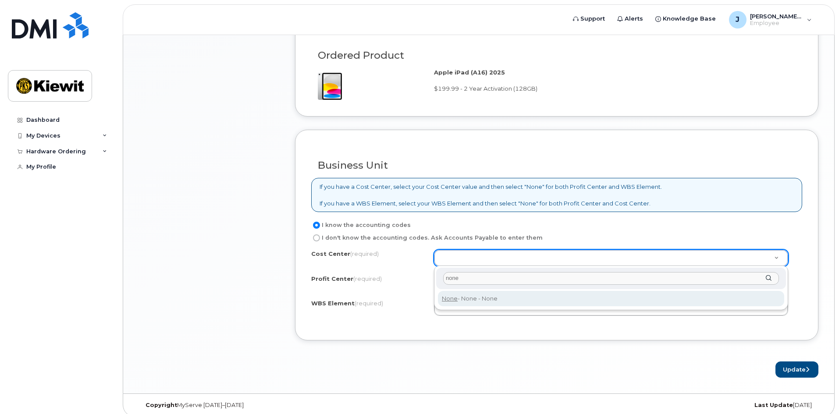
type input "none"
type input "None"
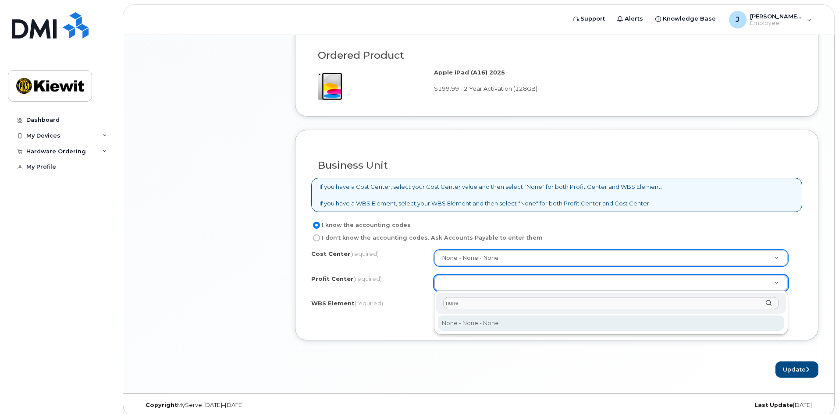
type input "none"
select select "None"
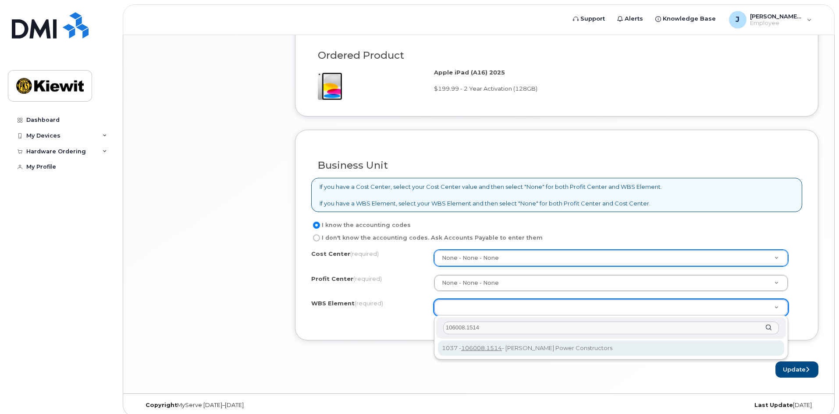
type input "106008.1514"
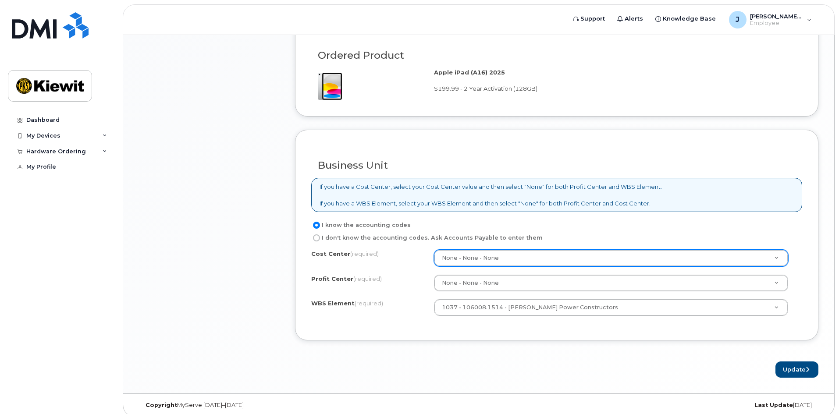
drag, startPoint x: 600, startPoint y: 373, endPoint x: 628, endPoint y: 374, distance: 28.5
click at [603, 373] on div "Update" at bounding box center [556, 370] width 523 height 16
click at [799, 368] on button "Update" at bounding box center [796, 370] width 43 height 16
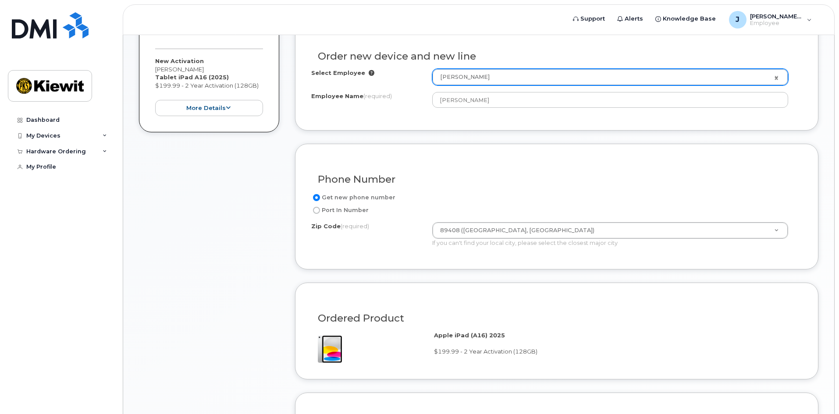
scroll to position [132, 0]
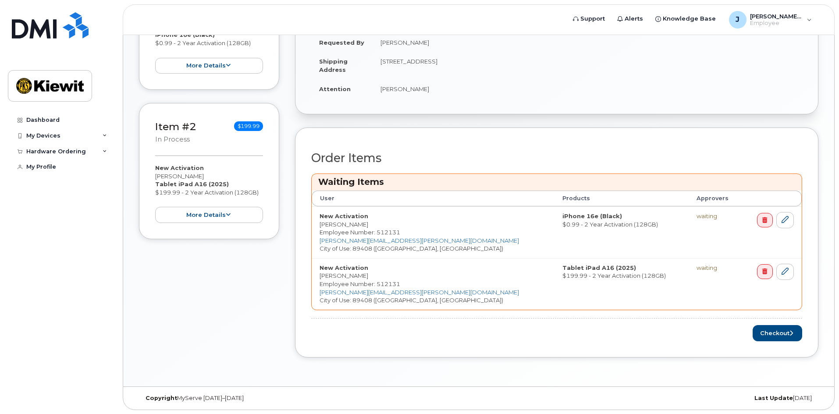
scroll to position [288, 0]
click at [779, 337] on button "Checkout" at bounding box center [778, 333] width 50 height 16
